Goal: Task Accomplishment & Management: Use online tool/utility

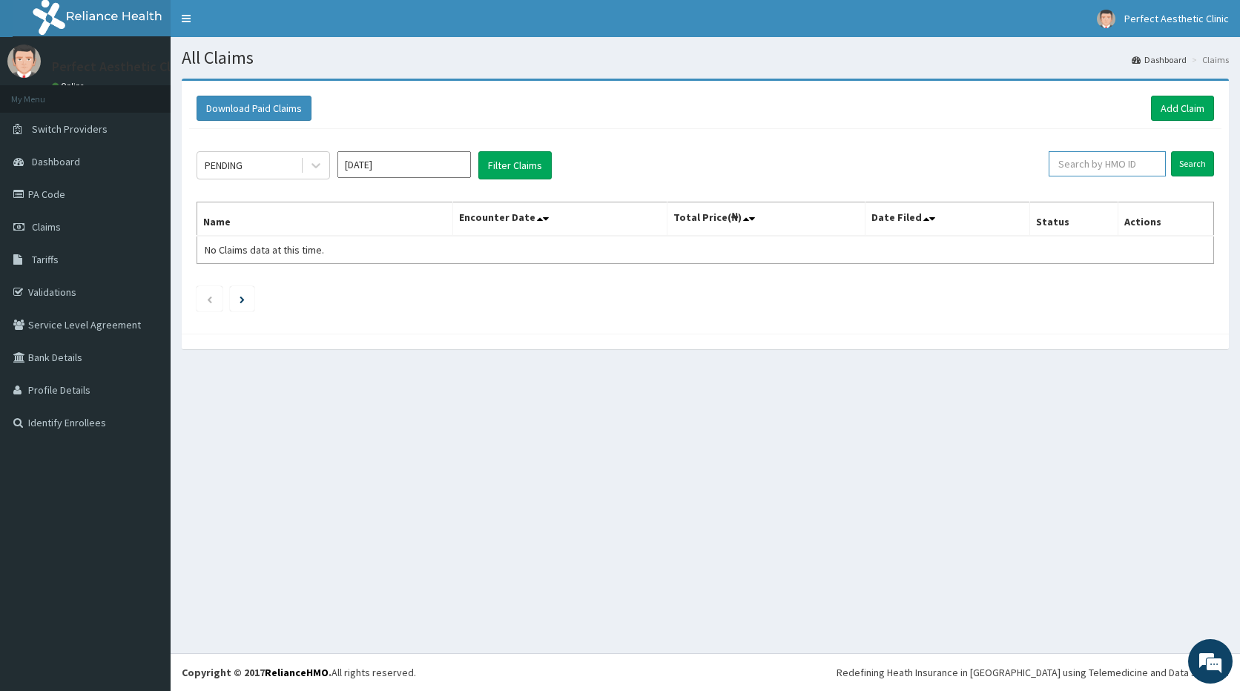
click at [1126, 164] on input "text" at bounding box center [1108, 163] width 118 height 25
paste input "wak/10214/a"
type input "wak/10214/a"
click at [1197, 165] on input "Search" at bounding box center [1192, 163] width 43 height 25
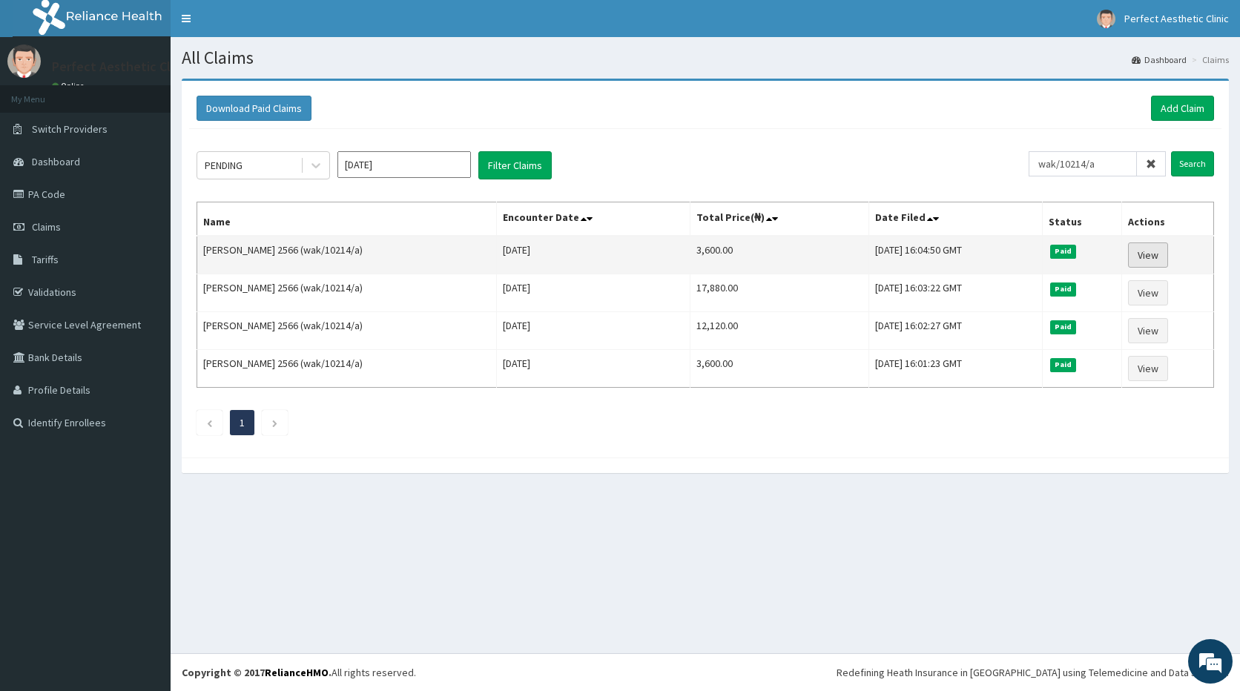
click at [1147, 256] on link "View" at bounding box center [1148, 255] width 40 height 25
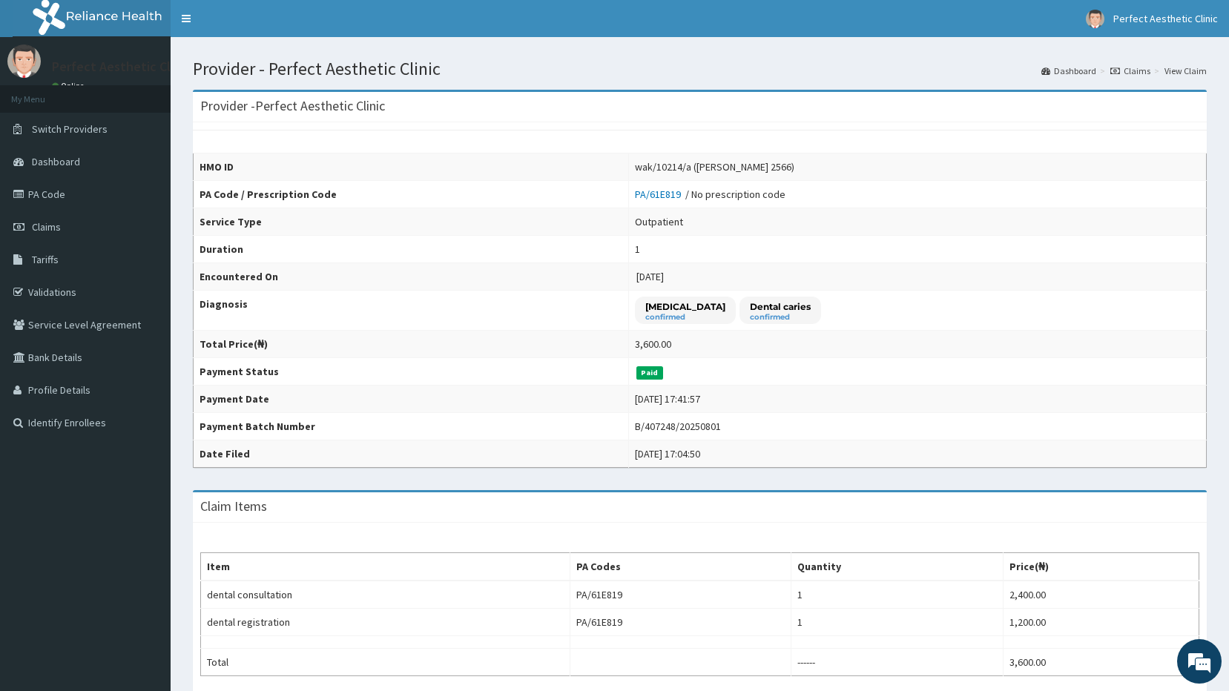
click at [1139, 73] on link "Claims" at bounding box center [1130, 71] width 40 height 13
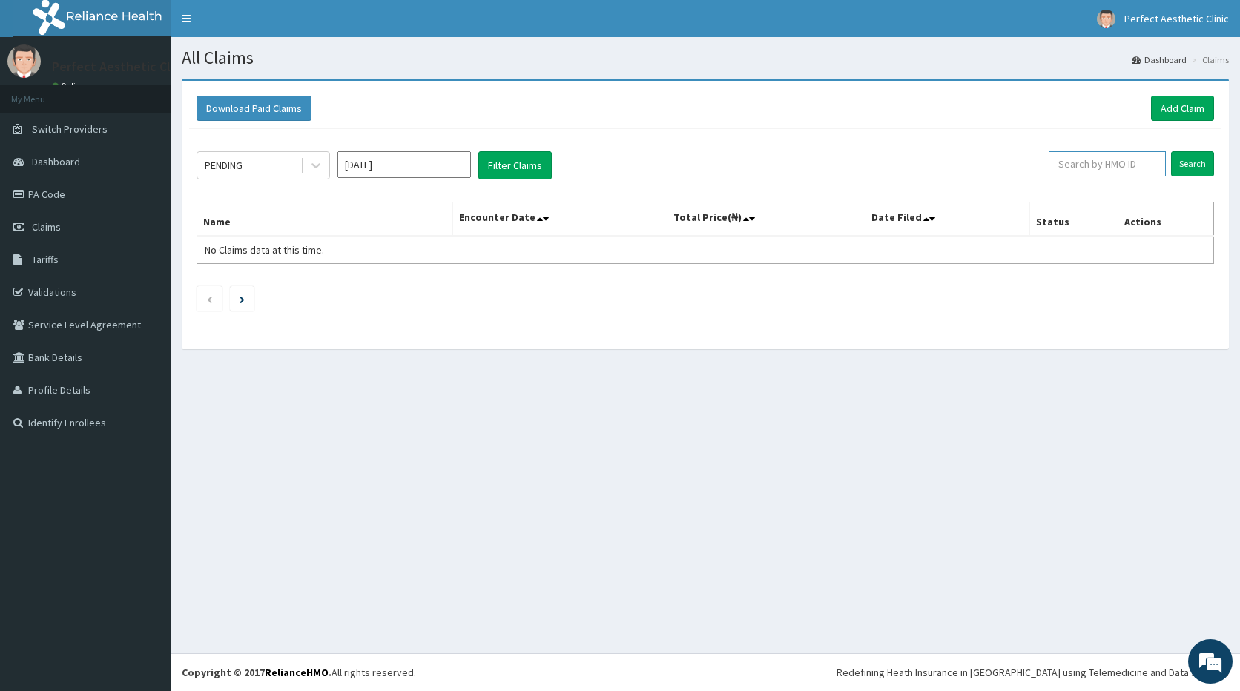
click at [1113, 165] on input "text" at bounding box center [1108, 163] width 118 height 25
paste input "wak/10214/a"
type input "wak/10214/a"
click at [1193, 165] on input "Search" at bounding box center [1192, 163] width 43 height 25
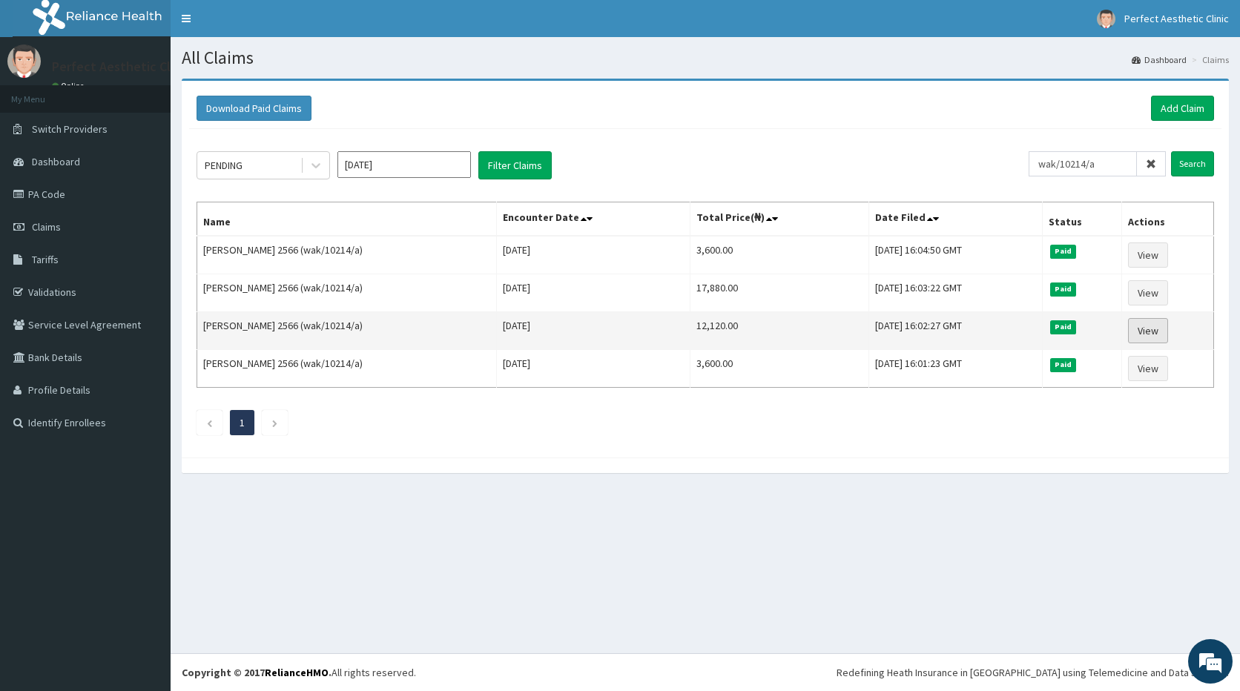
click at [1149, 335] on link "View" at bounding box center [1148, 330] width 40 height 25
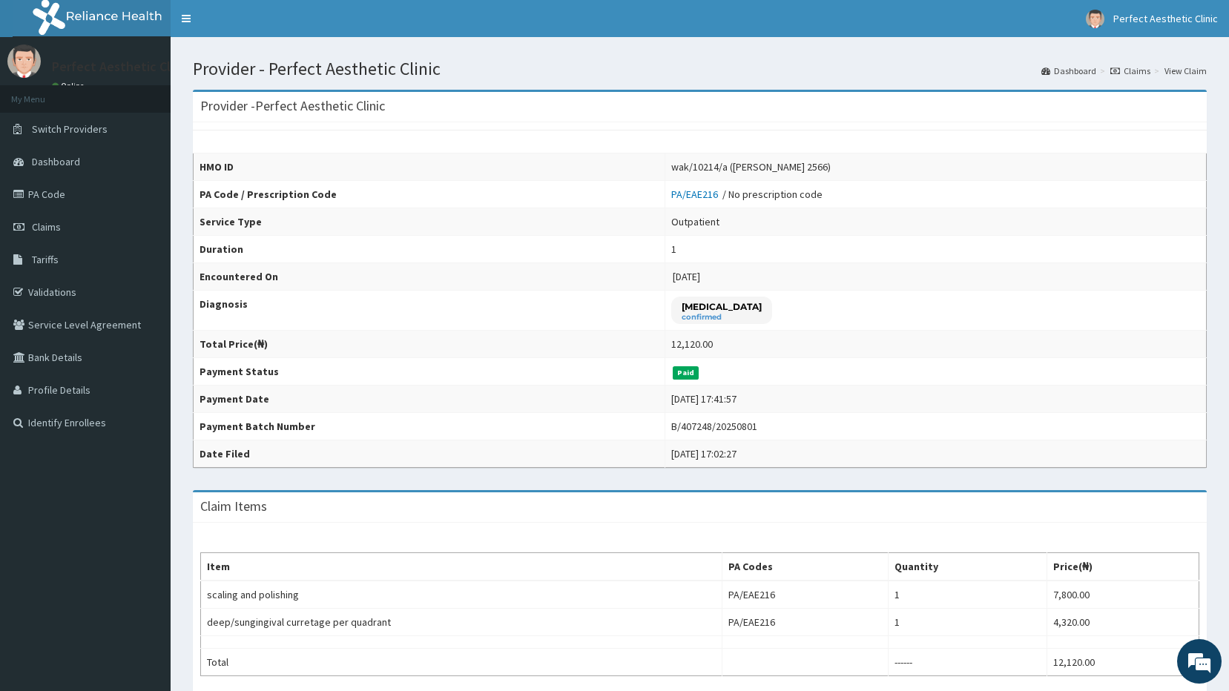
click at [1139, 66] on link "Claims" at bounding box center [1130, 71] width 40 height 13
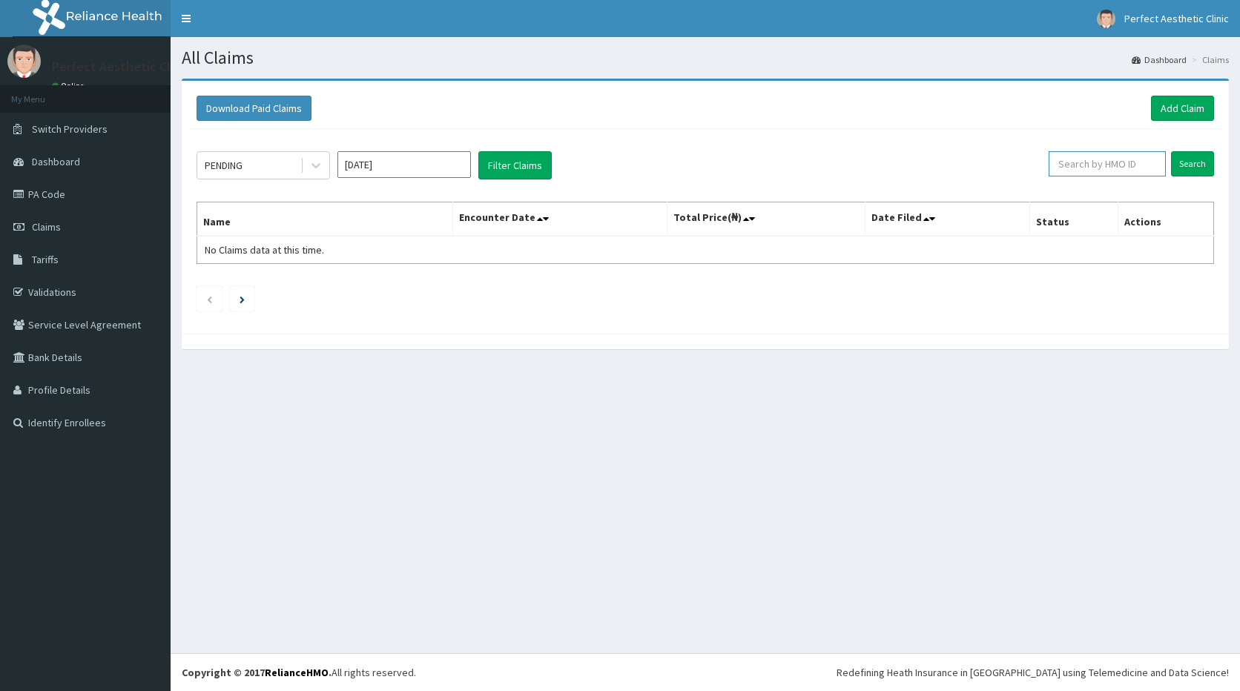
click at [1101, 165] on input "text" at bounding box center [1108, 163] width 118 height 25
paste input "wak/10214/a"
type input "wak/10214/a"
click at [1192, 164] on input "Search" at bounding box center [1192, 163] width 43 height 25
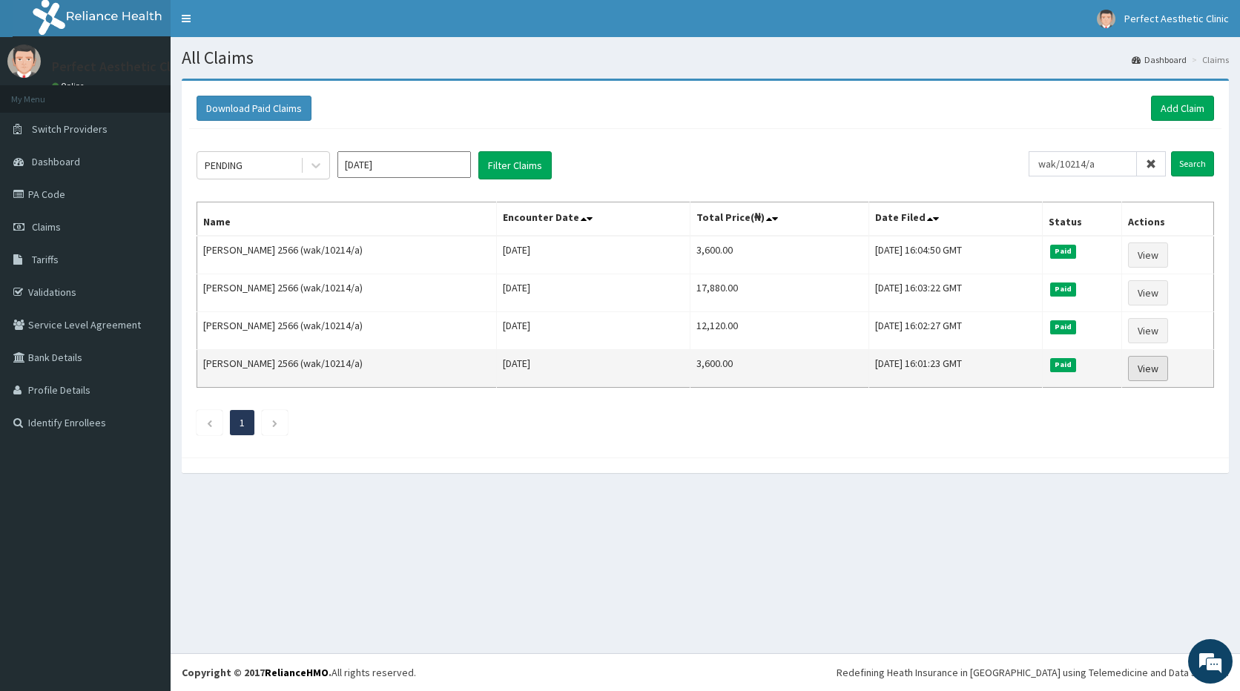
click at [1149, 372] on link "View" at bounding box center [1148, 368] width 40 height 25
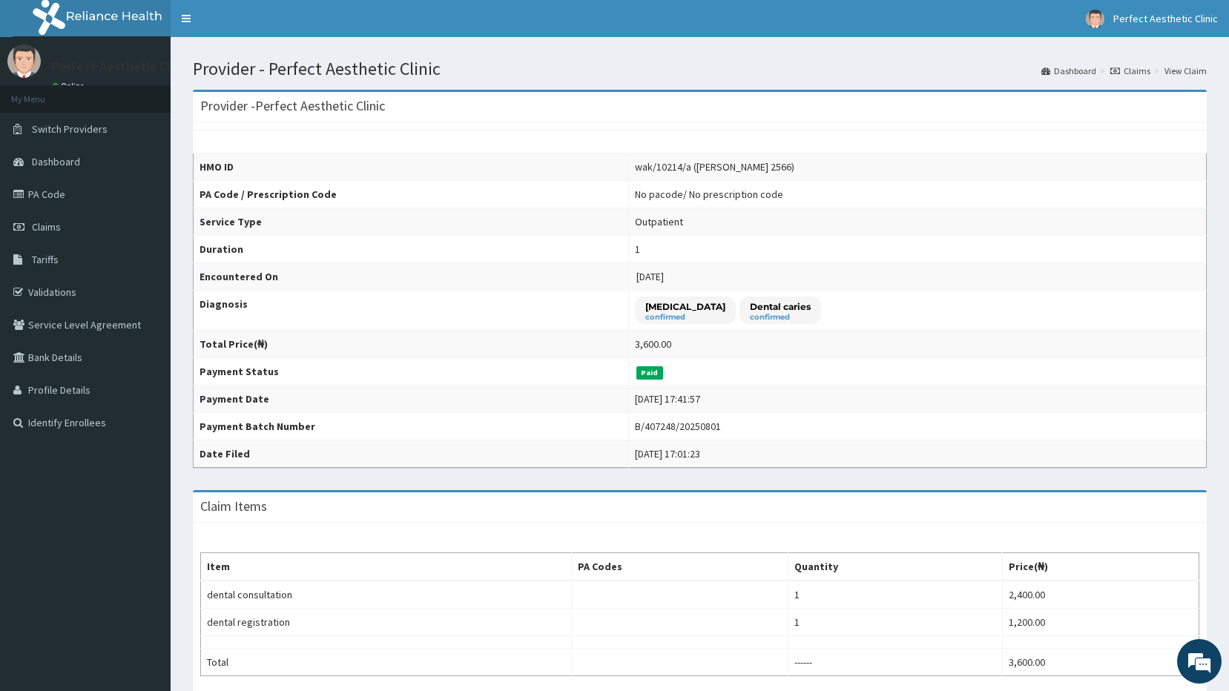
click at [1128, 70] on link "Claims" at bounding box center [1130, 71] width 40 height 13
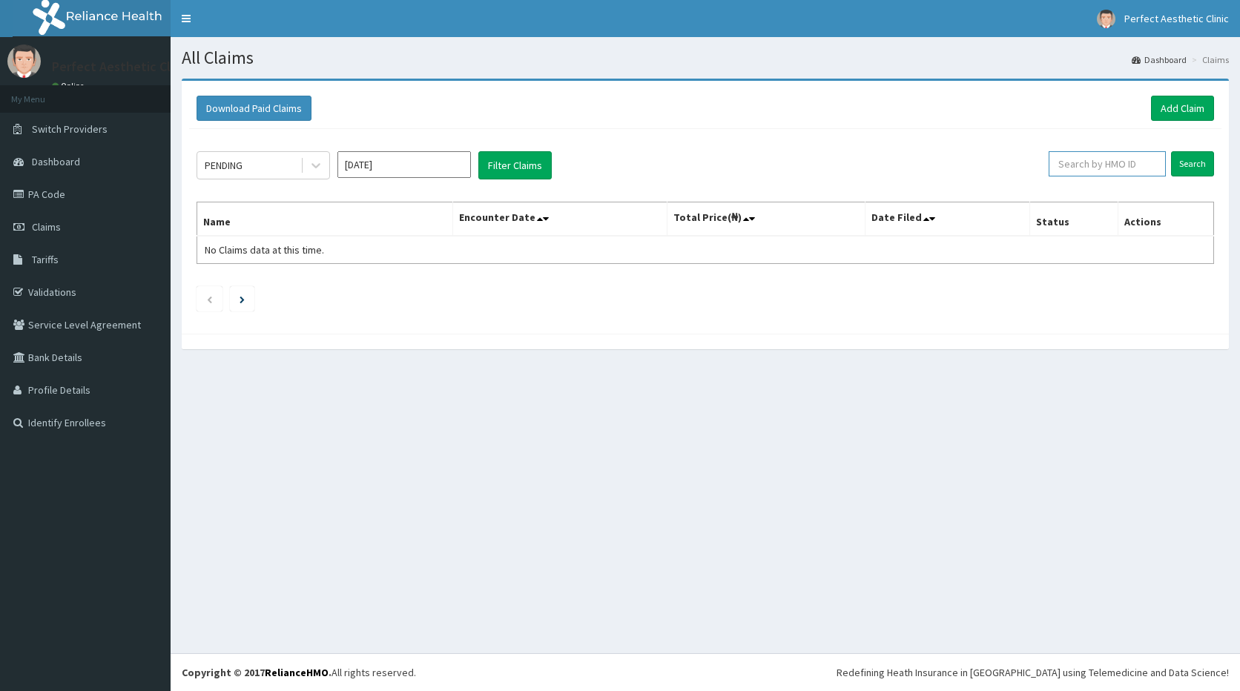
click at [1122, 162] on input "text" at bounding box center [1108, 163] width 118 height 25
paste input "wak/10214/a"
type input "wak/10214/a"
click at [1205, 169] on input "Search" at bounding box center [1192, 163] width 43 height 25
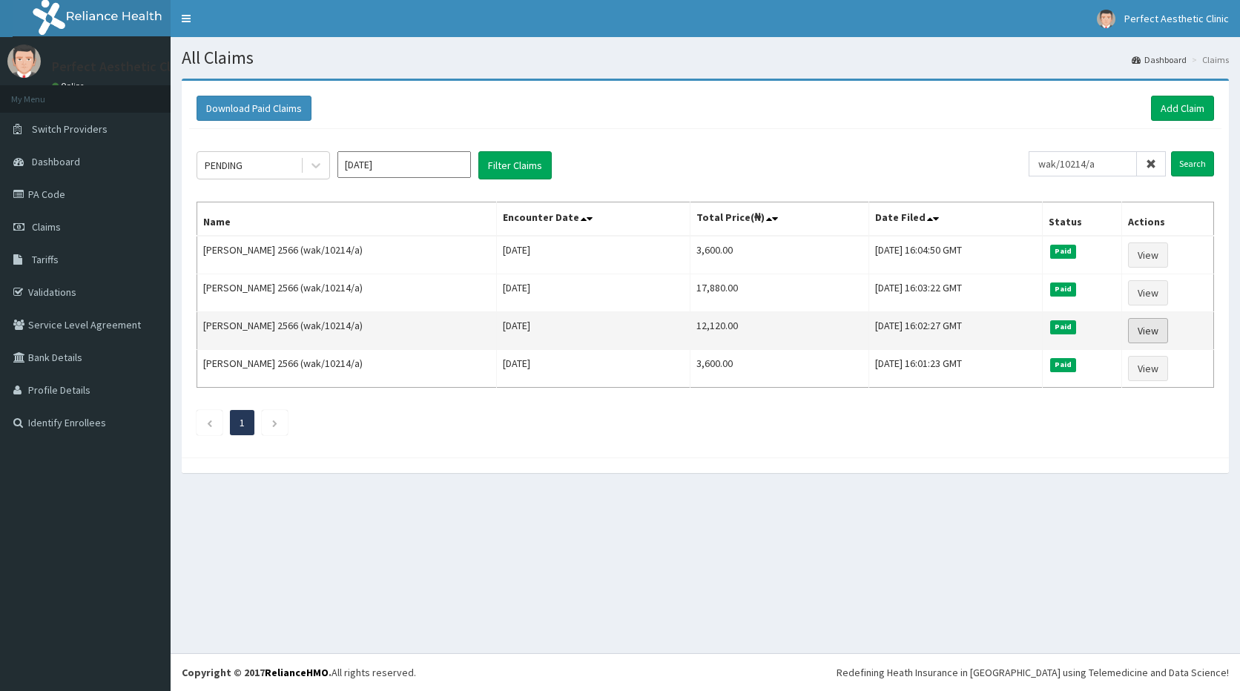
click at [1144, 329] on link "View" at bounding box center [1148, 330] width 40 height 25
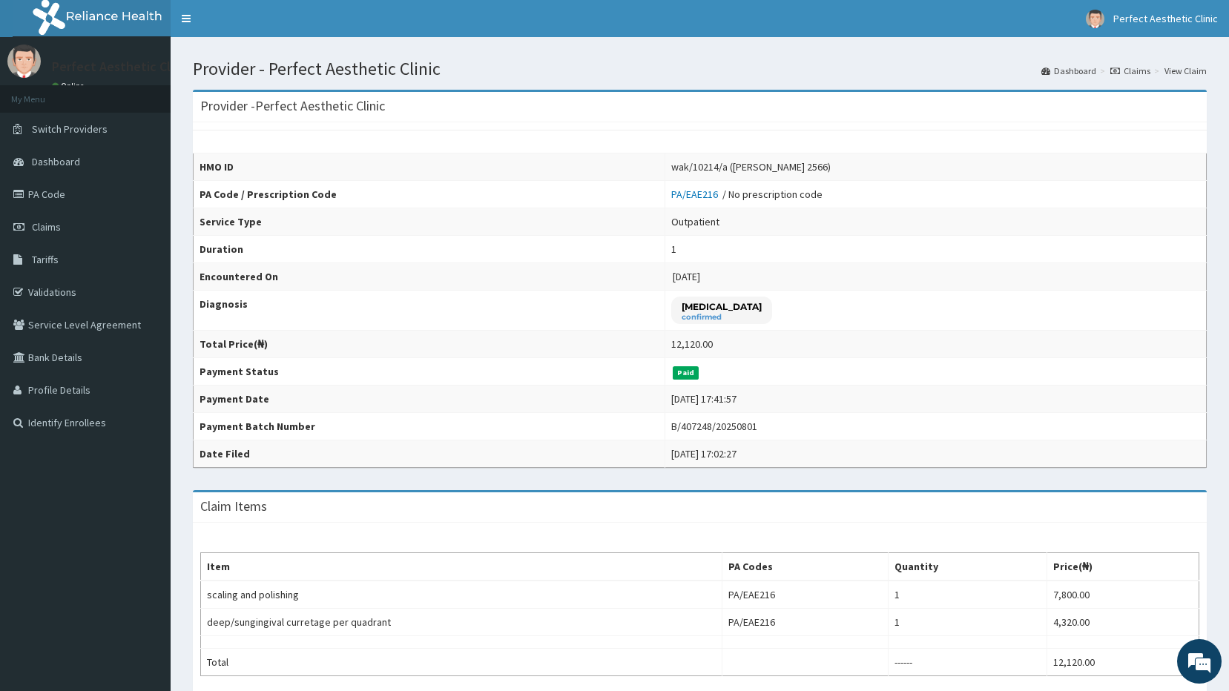
click at [1130, 65] on link "Claims" at bounding box center [1130, 71] width 40 height 13
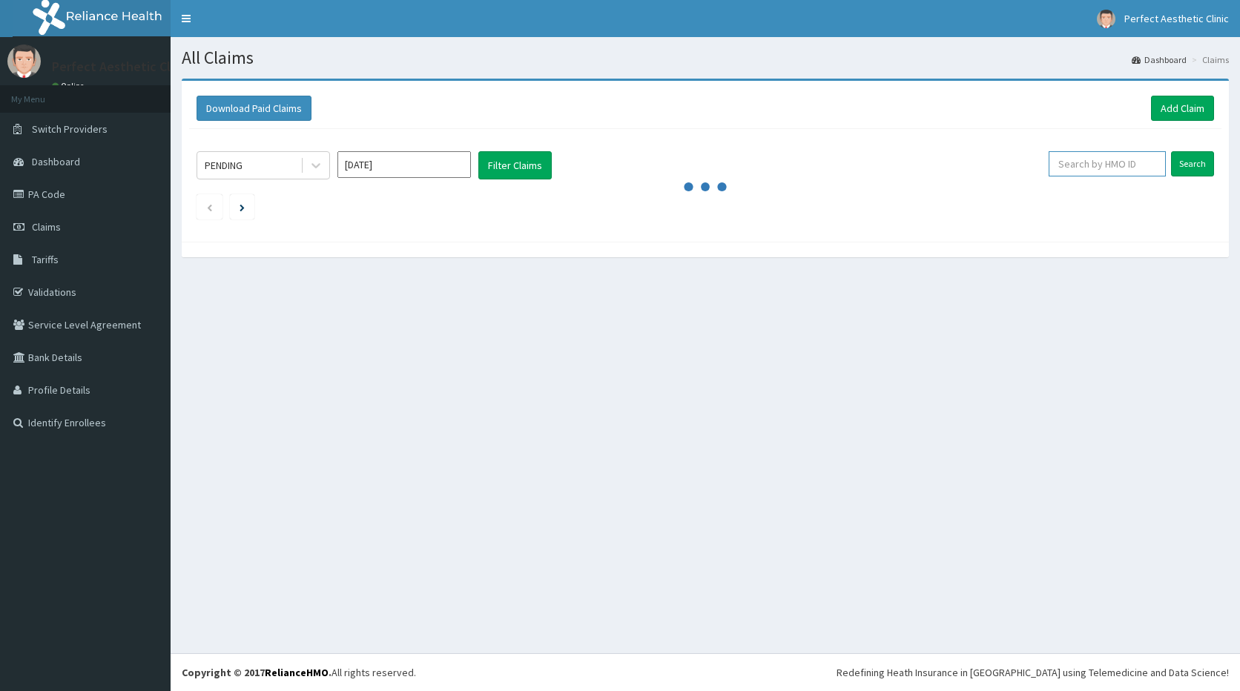
click at [1128, 161] on input "text" at bounding box center [1108, 163] width 118 height 25
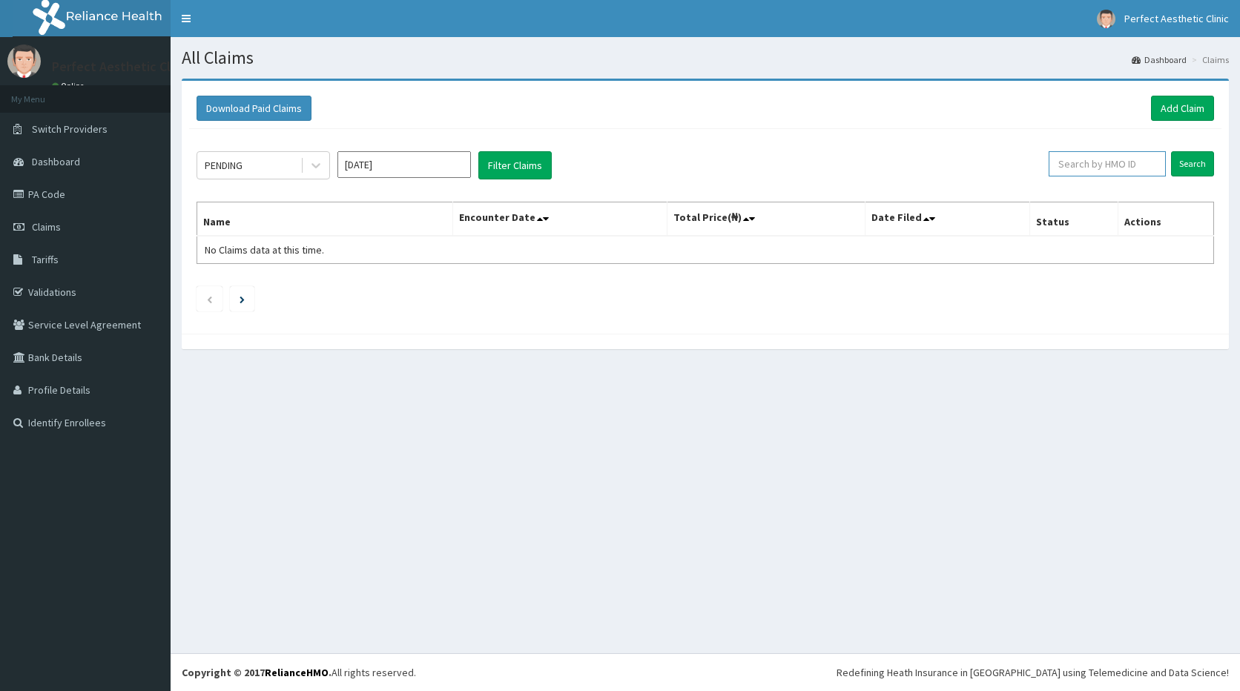
paste input "wak/10214/a"
type input "wak/10214/a"
click at [1187, 161] on input "Search" at bounding box center [1192, 163] width 43 height 25
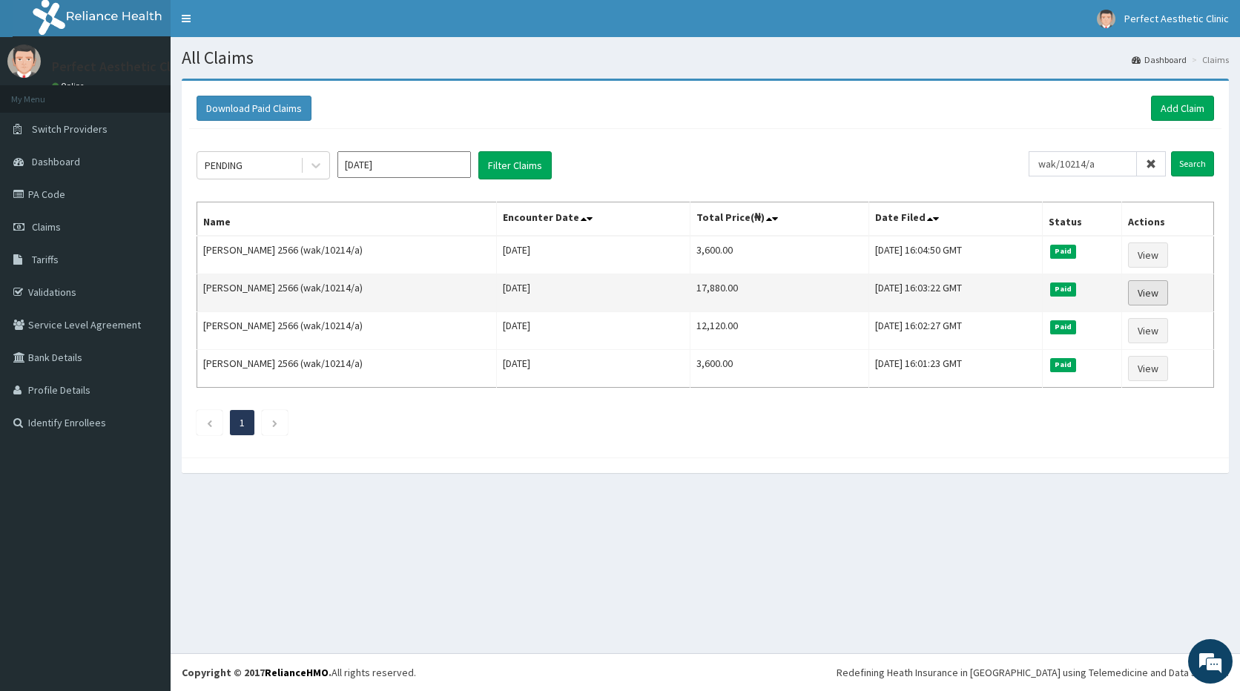
click at [1156, 294] on link "View" at bounding box center [1148, 292] width 40 height 25
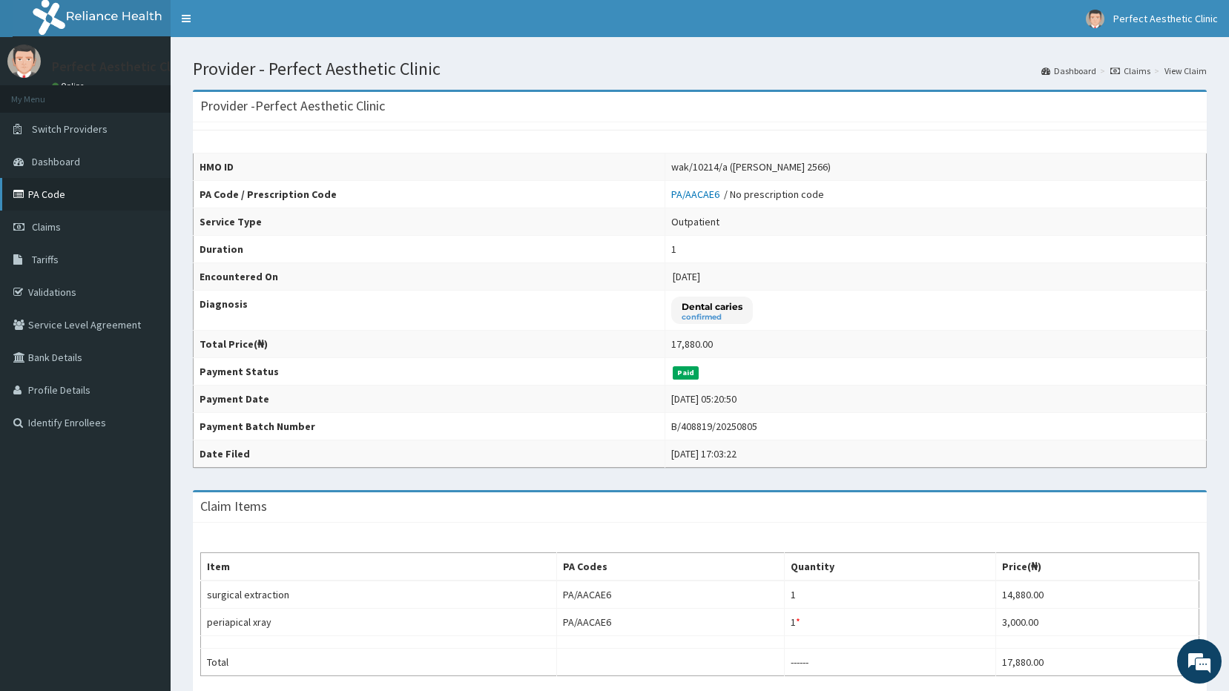
click at [55, 193] on link "PA Code" at bounding box center [85, 194] width 171 height 33
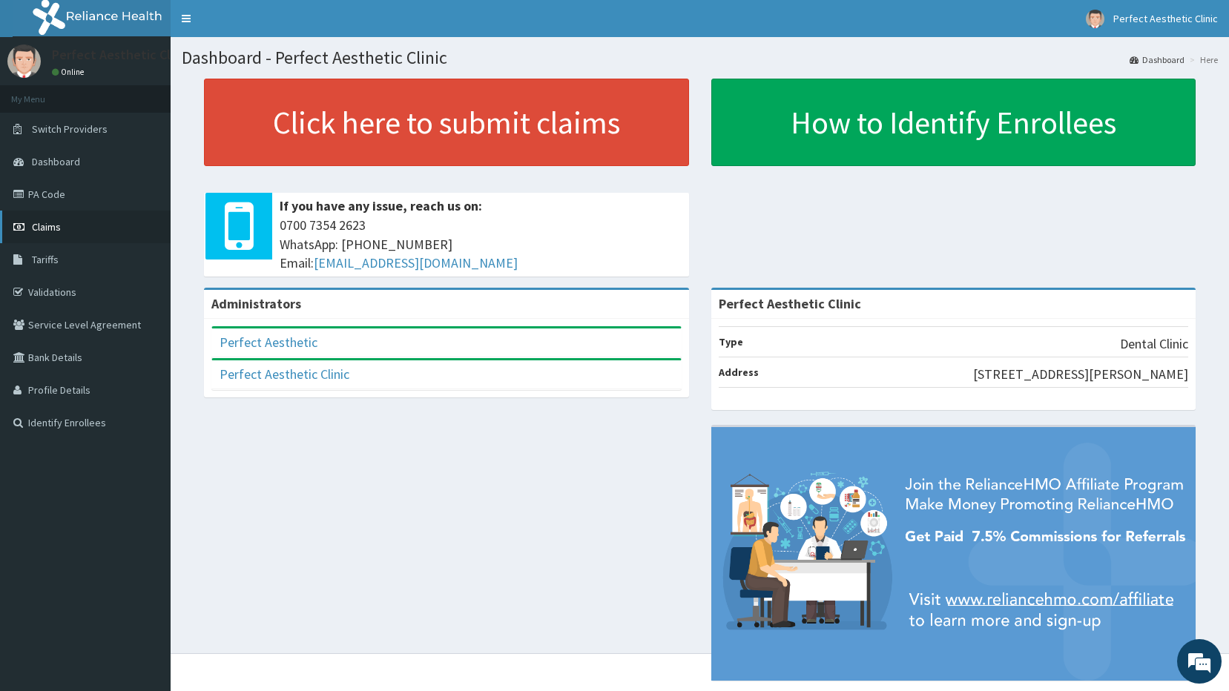
click at [56, 231] on span "Claims" at bounding box center [46, 226] width 29 height 13
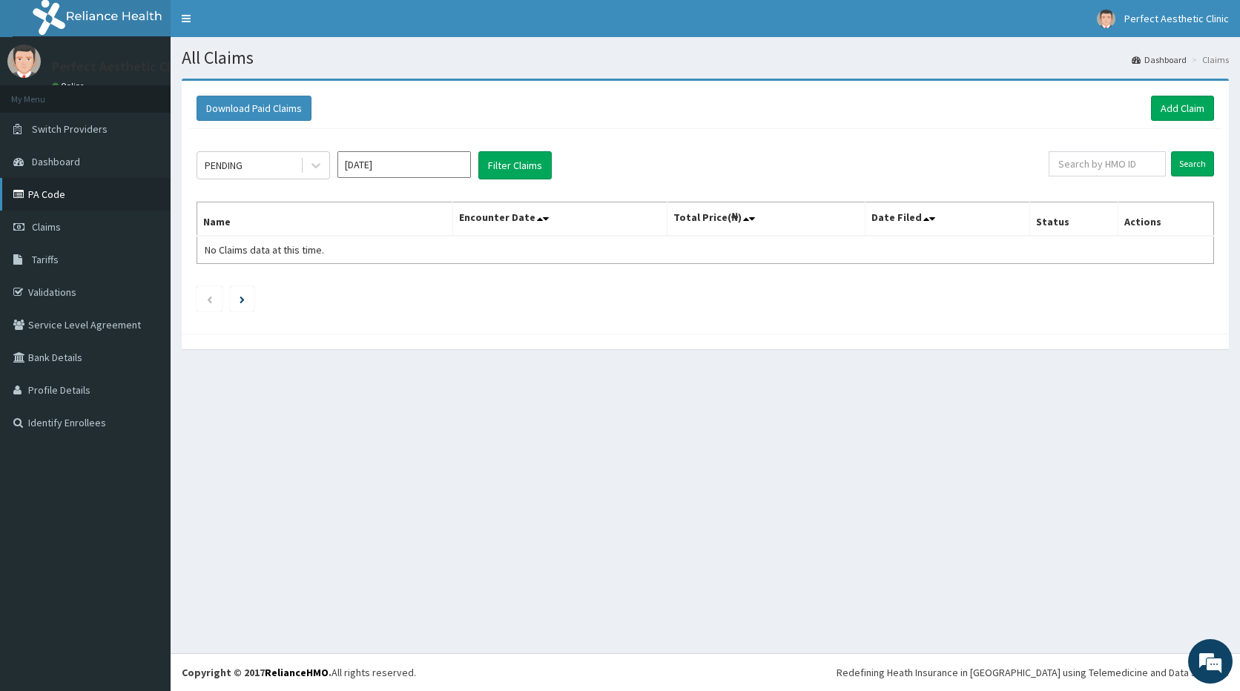
click at [56, 193] on link "PA Code" at bounding box center [85, 194] width 171 height 33
click at [1116, 171] on input "text" at bounding box center [1108, 163] width 118 height 25
paste input "wak/10214/a"
type input "wak/10214/a"
click at [1193, 163] on input "Search" at bounding box center [1192, 163] width 43 height 25
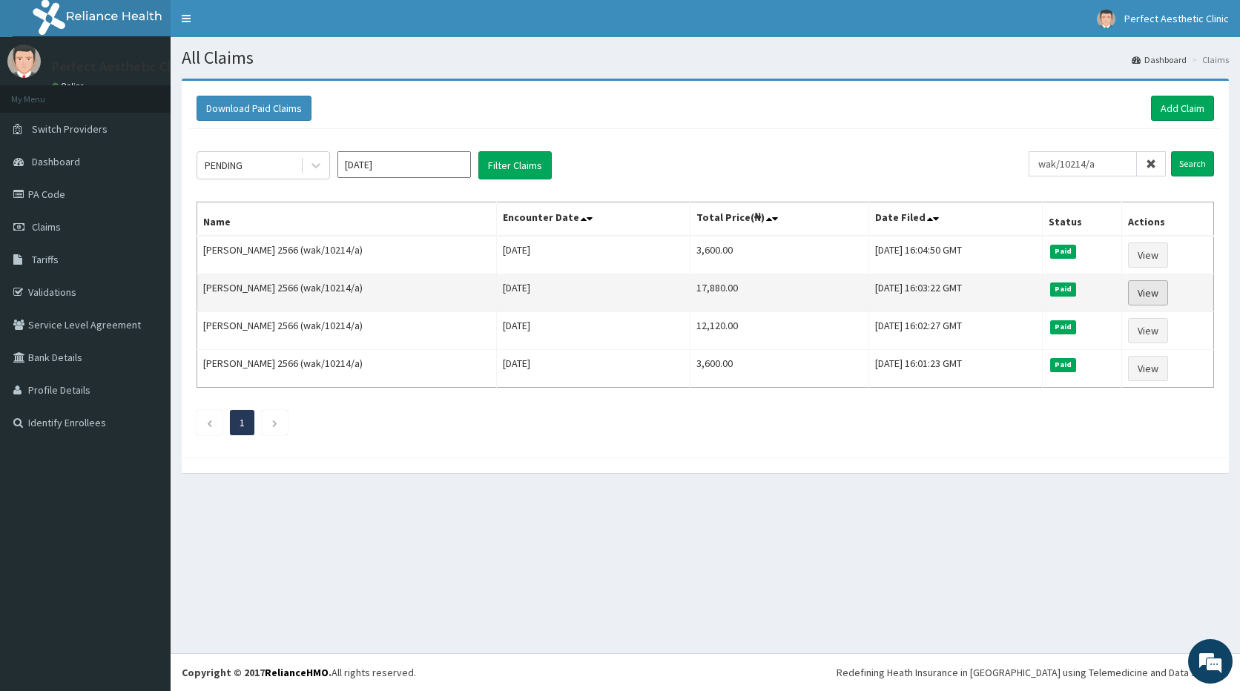
click at [1154, 292] on link "View" at bounding box center [1148, 292] width 40 height 25
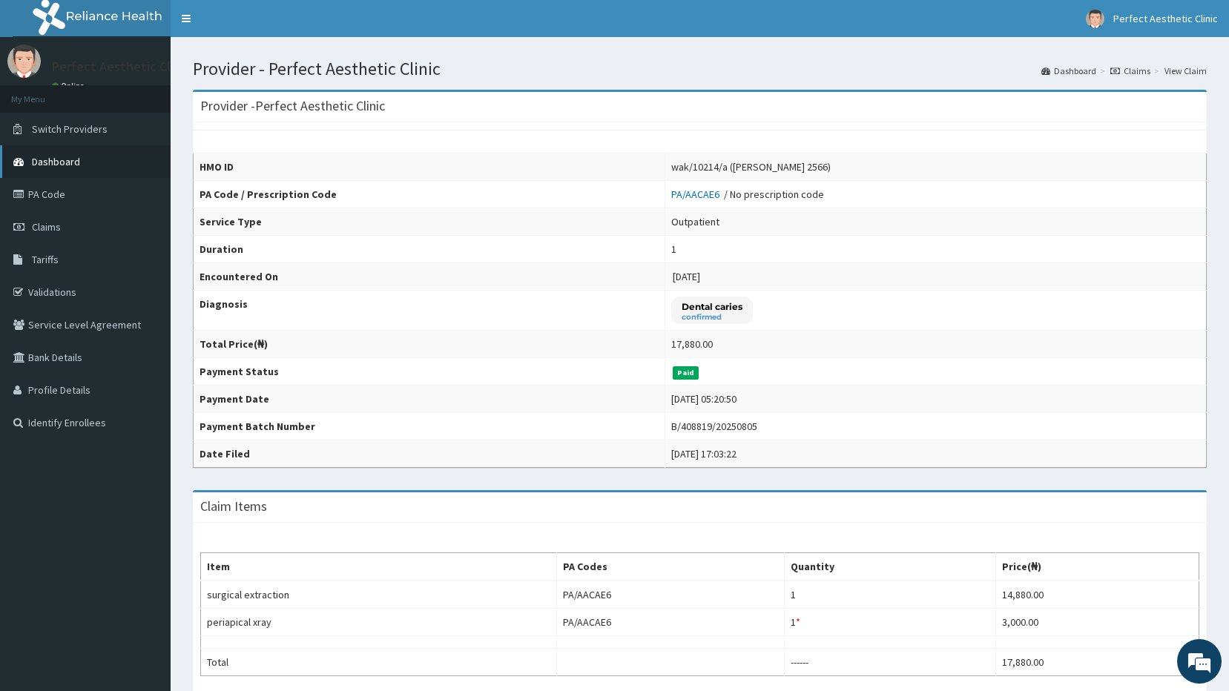
click at [79, 159] on span "Dashboard" at bounding box center [56, 161] width 48 height 13
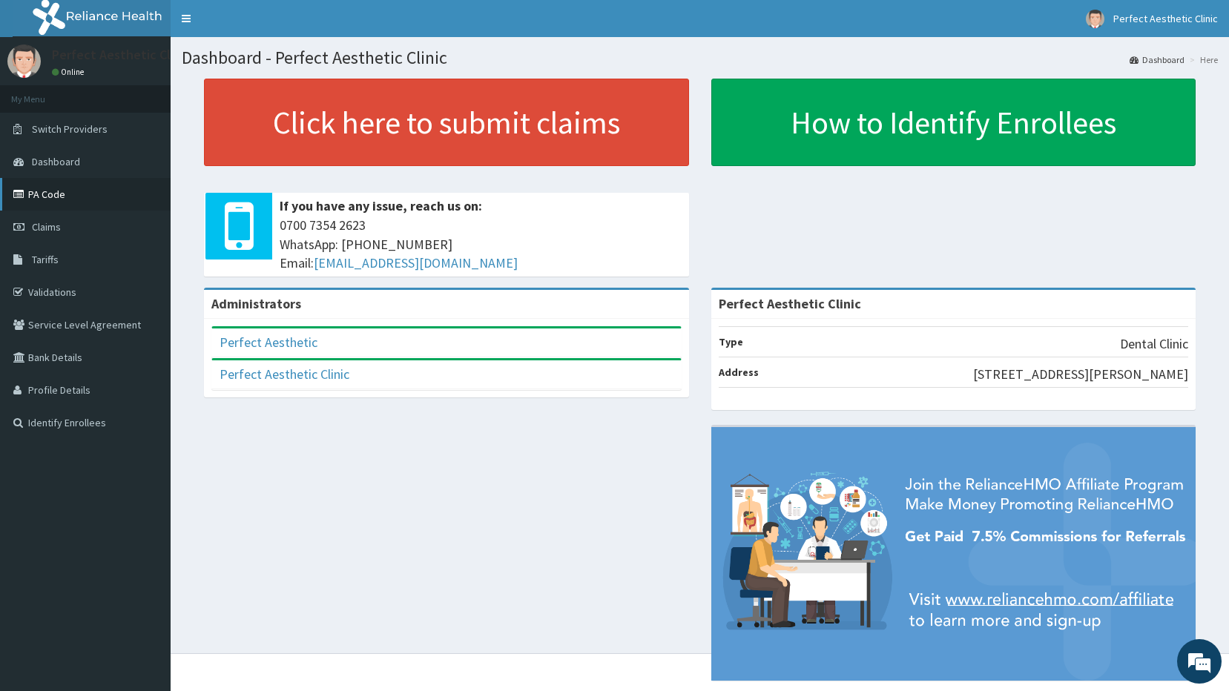
click at [58, 193] on link "PA Code" at bounding box center [85, 194] width 171 height 33
